Goal: Task Accomplishment & Management: Manage account settings

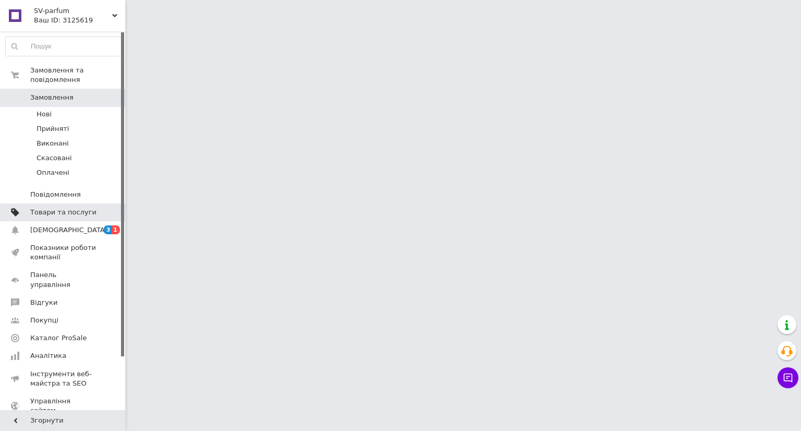
click at [85, 207] on span "Товари та послуги" at bounding box center [63, 211] width 66 height 9
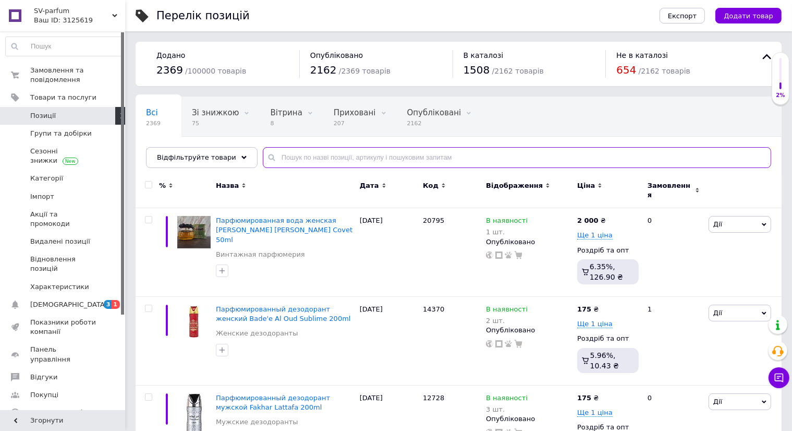
click at [360, 152] on input "text" at bounding box center [517, 157] width 508 height 21
paste input "Noir Delice"
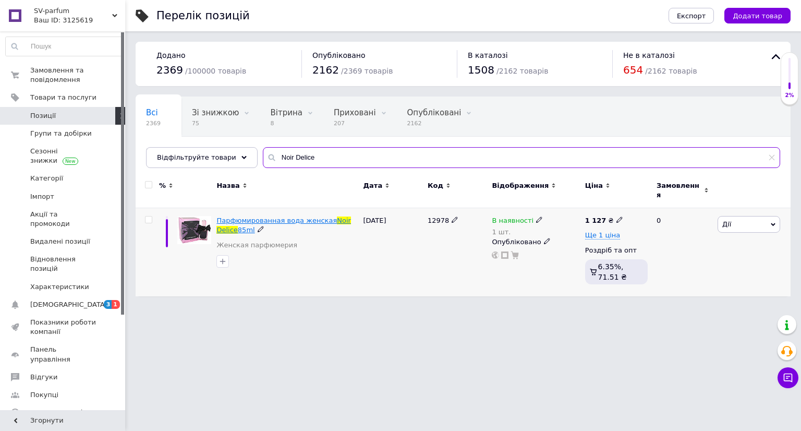
type input "Noir Delice"
click at [316, 216] on span "Парфюмированная вода женская" at bounding box center [276, 220] width 120 height 8
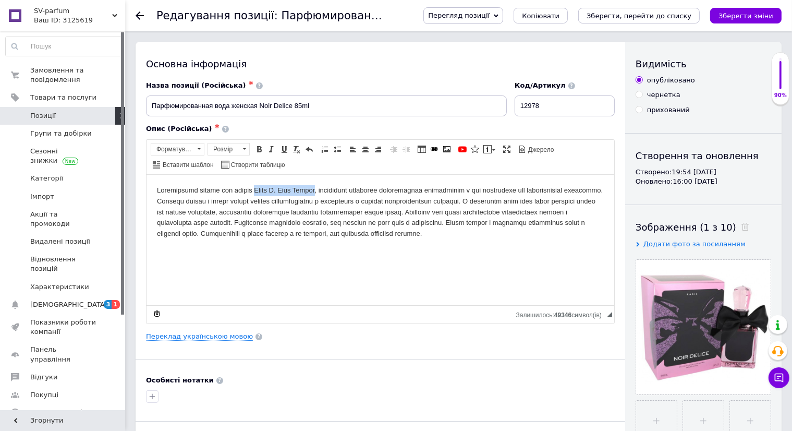
drag, startPoint x: 267, startPoint y: 191, endPoint x: 326, endPoint y: 186, distance: 59.7
click at [326, 186] on body "Редактор, FC337241-C1E0-480B-99B1-315CDD69A0D5" at bounding box center [379, 212] width 447 height 54
click at [350, 207] on span "Копіювати" at bounding box center [355, 207] width 40 height 13
copy body "[PERSON_NAME] Noir Delice"
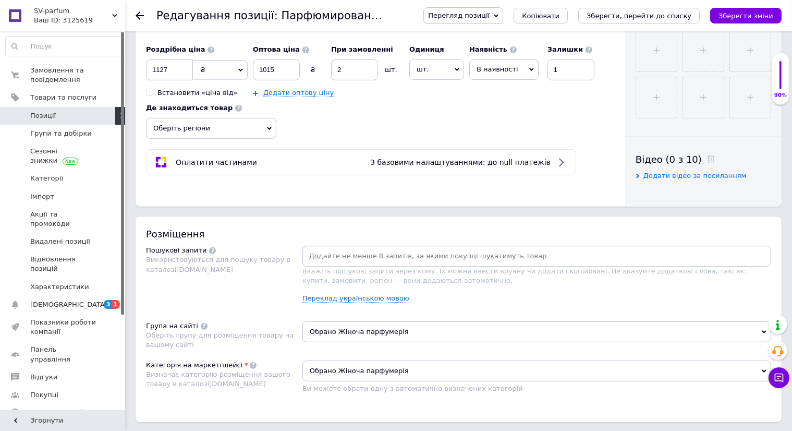
click at [344, 246] on div at bounding box center [536, 256] width 469 height 21
click at [373, 229] on div "Розміщення Пошукові запити Використовуються для пошуку товару в каталозі [DOMAI…" at bounding box center [459, 319] width 646 height 205
click at [380, 253] on input at bounding box center [536, 256] width 464 height 16
paste input "[PERSON_NAME] Noir Delice"
type input "[PERSON_NAME] Noir Delice"
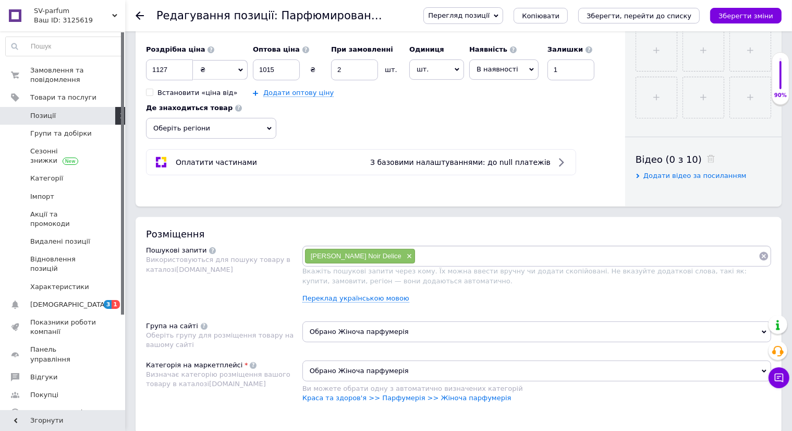
click at [405, 263] on div "[PERSON_NAME] Noir Delice ×" at bounding box center [536, 256] width 469 height 21
click at [447, 248] on input at bounding box center [586, 256] width 343 height 16
paste input "Geparlys Johan B Noir Delice"
type input "Geparlys Johan B Noir Delice"
paste input "Geparlys Johan B Noir Delice"
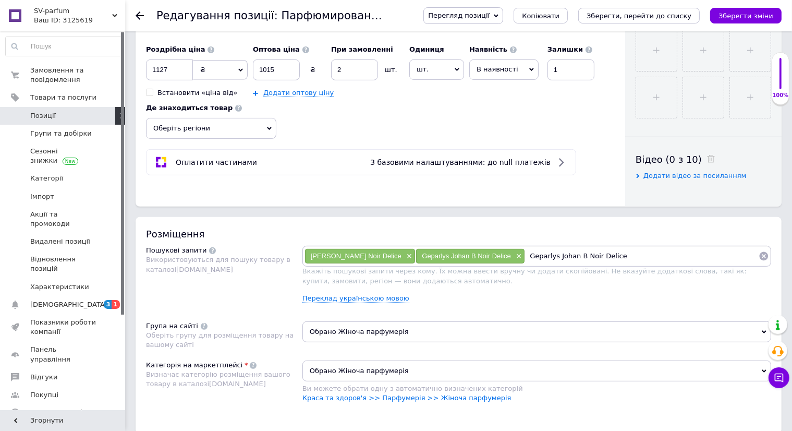
drag, startPoint x: 528, startPoint y: 252, endPoint x: 554, endPoint y: 247, distance: 26.7
click at [554, 247] on div "[PERSON_NAME] Noir Delice × Geparlys Johan B Noir Delice × Geparlys Johan B Noi…" at bounding box center [536, 256] width 469 height 21
type input "Geparlys Noir Delice"
click at [628, 262] on input "Geparlys Noir Delice" at bounding box center [642, 256] width 234 height 16
paste input "Geparlys Johan B Noir Delice"
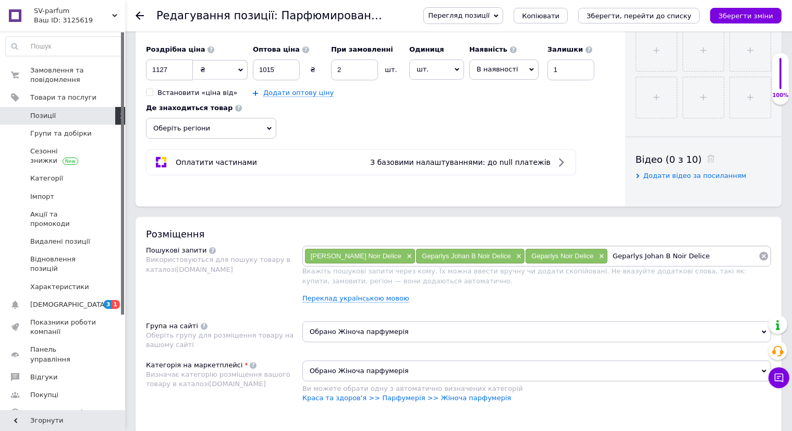
drag, startPoint x: 669, startPoint y: 255, endPoint x: 638, endPoint y: 255, distance: 31.8
click at [638, 255] on input "Geparlys Johan B Noir Delice" at bounding box center [683, 256] width 151 height 16
type input "Geparlys [PERSON_NAME]"
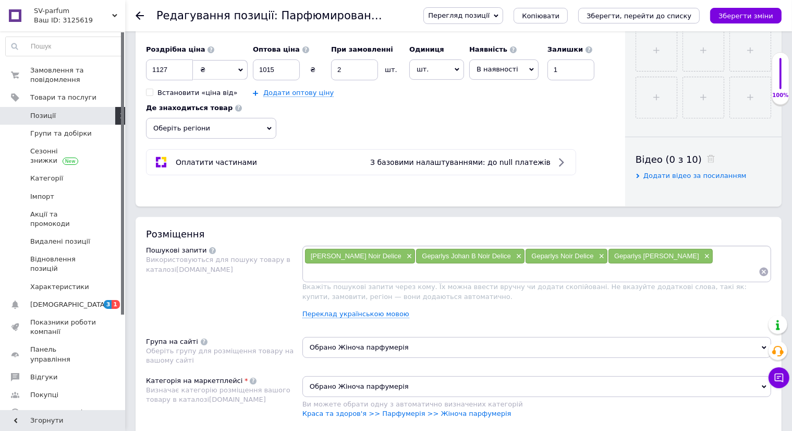
scroll to position [209, 0]
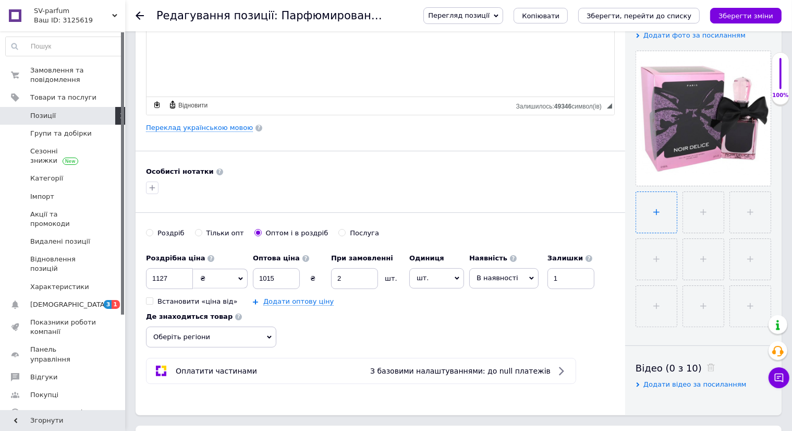
click at [653, 199] on input "file" at bounding box center [656, 212] width 41 height 41
type input "C:\fakepath\88.jpg"
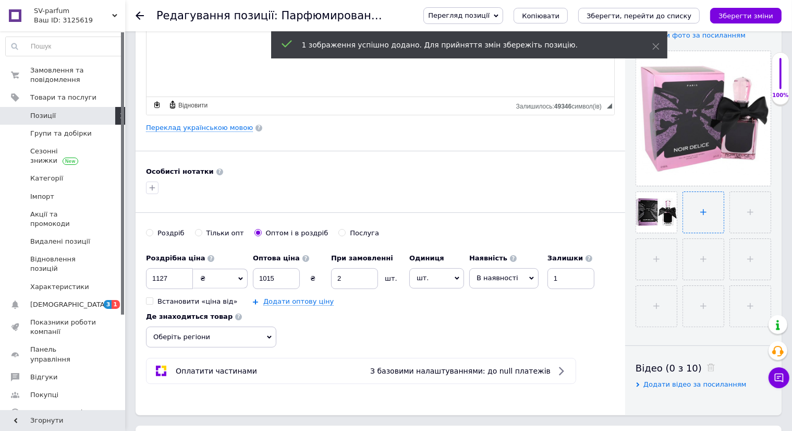
click at [698, 207] on input "file" at bounding box center [703, 212] width 41 height 41
type input "C:\fakepath\8.jpg"
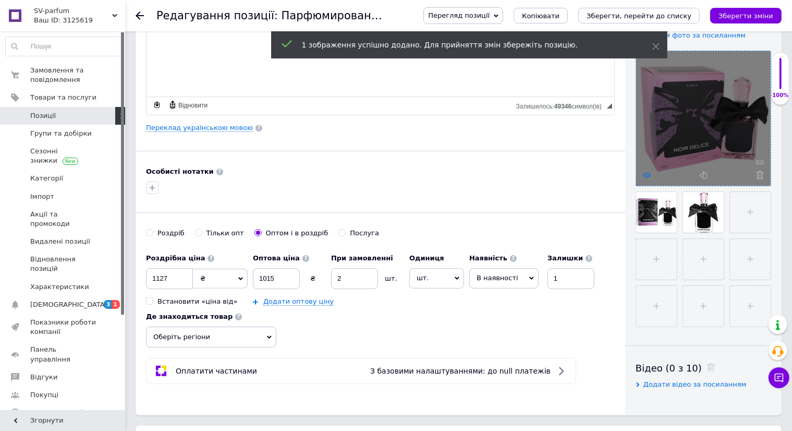
click at [646, 174] on icon at bounding box center [647, 175] width 8 height 8
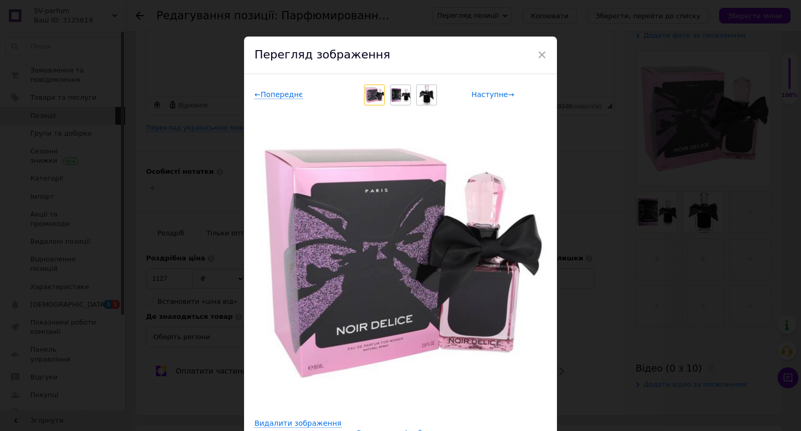
click at [488, 96] on span "Наступне →" at bounding box center [492, 94] width 43 height 9
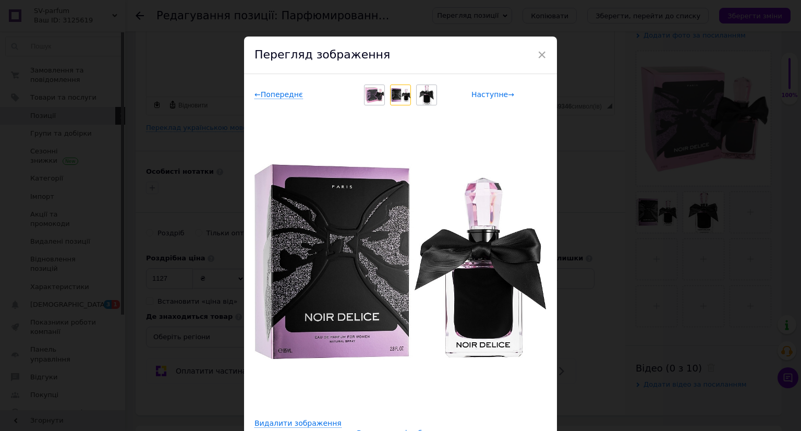
click at [488, 96] on span "Наступне →" at bounding box center [492, 94] width 43 height 9
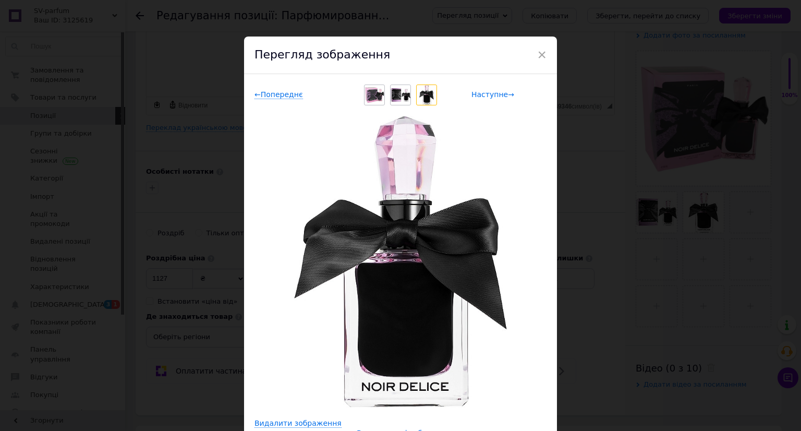
click at [488, 96] on span "Наступне →" at bounding box center [492, 94] width 43 height 9
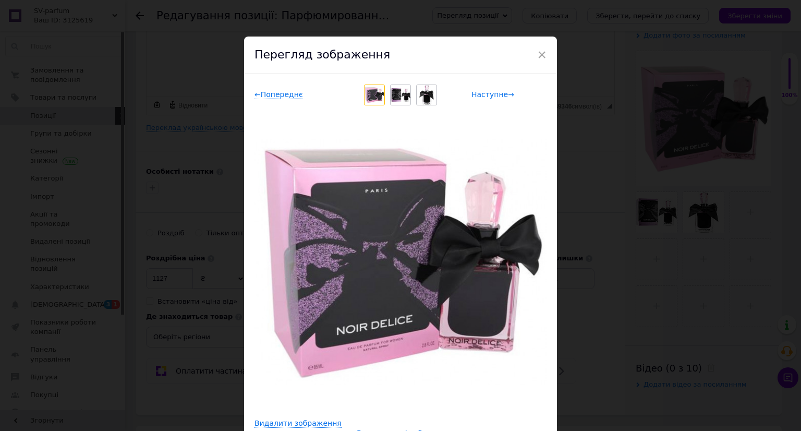
click at [488, 96] on span "Наступне →" at bounding box center [492, 94] width 43 height 9
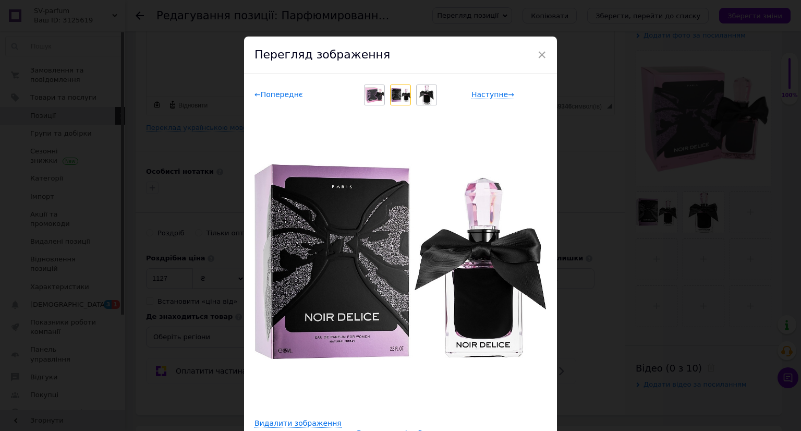
click at [289, 95] on span "← Попереднє" at bounding box center [278, 94] width 48 height 9
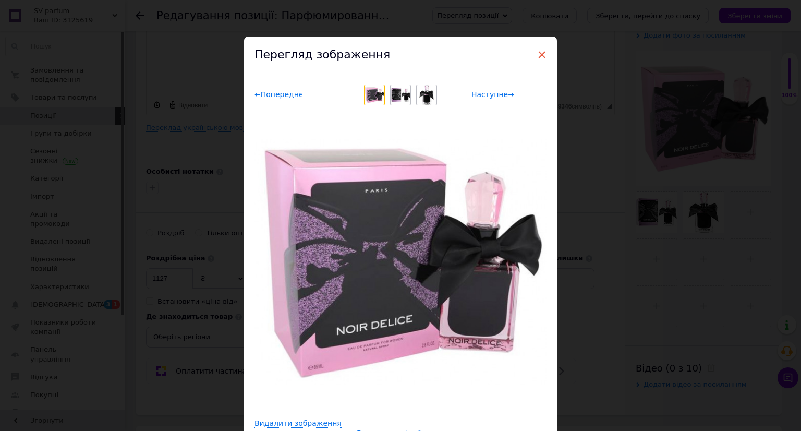
click at [541, 55] on span "×" at bounding box center [541, 55] width 9 height 18
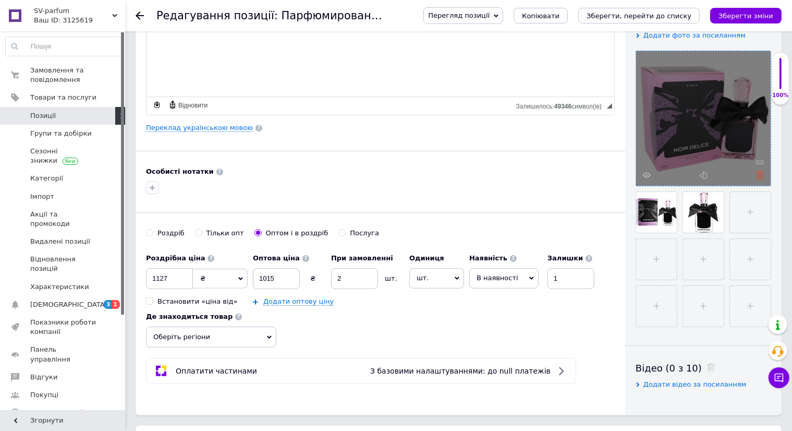
click at [762, 172] on use at bounding box center [760, 175] width 8 height 8
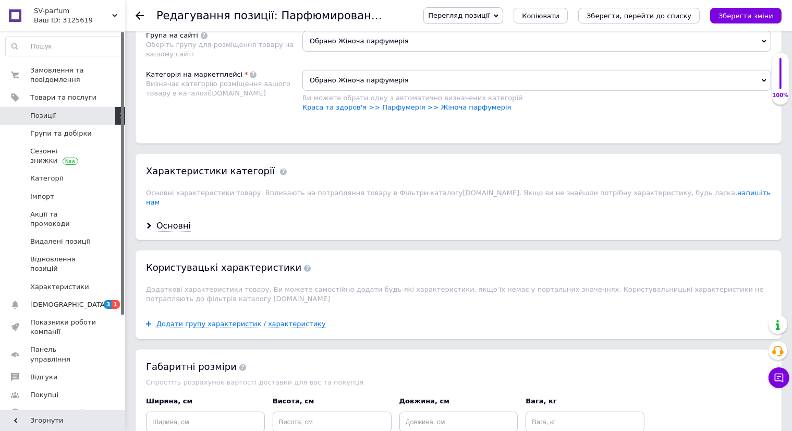
scroll to position [730, 0]
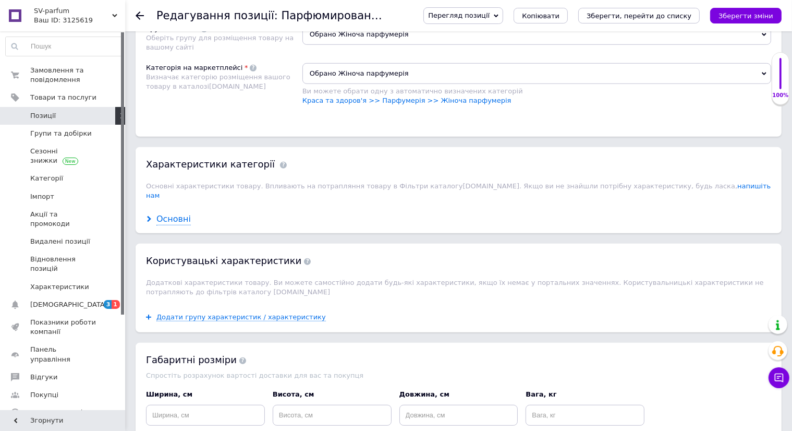
click at [162, 213] on div "Основні" at bounding box center [173, 219] width 34 height 12
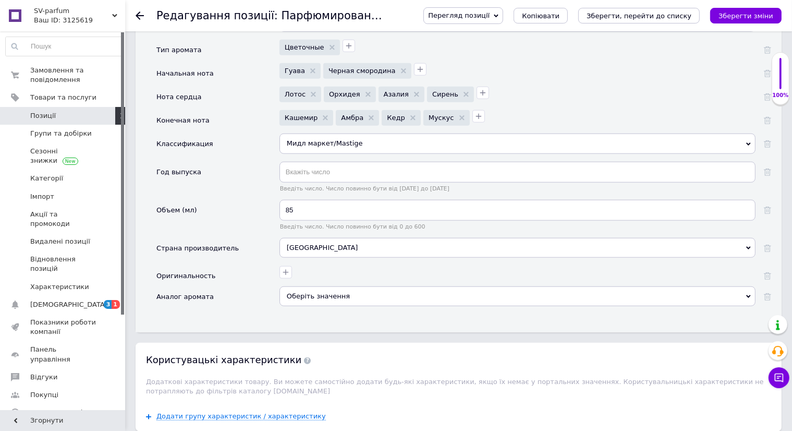
scroll to position [990, 0]
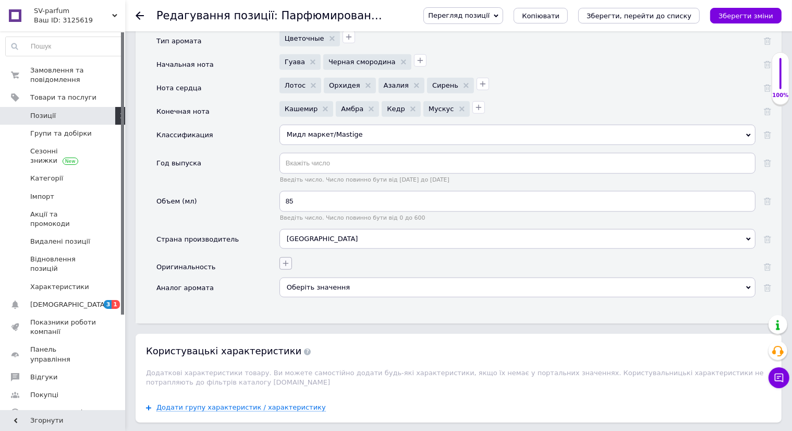
click at [284, 259] on icon "button" at bounding box center [286, 263] width 8 height 8
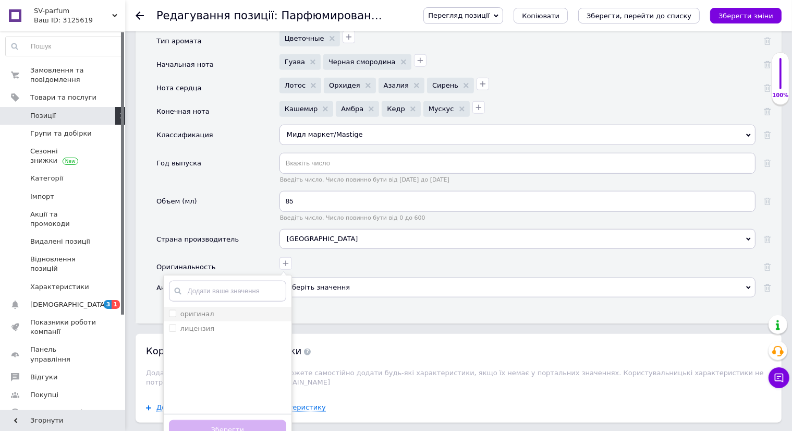
click at [277, 307] on li "оригинал" at bounding box center [228, 314] width 128 height 15
checkbox input "true"
click at [241, 420] on button "Зберегти" at bounding box center [227, 430] width 117 height 20
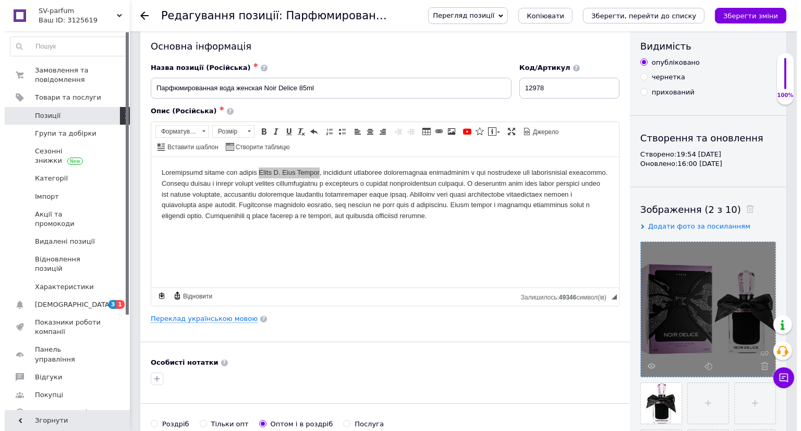
scroll to position [0, 0]
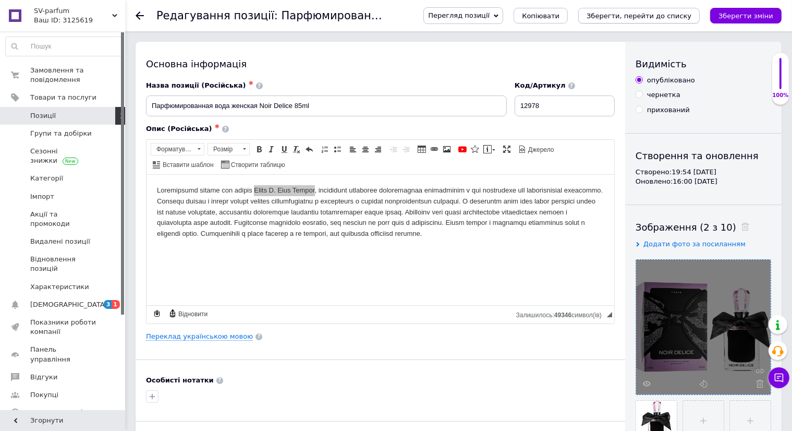
click at [629, 16] on icon "Зберегти, перейти до списку" at bounding box center [638, 16] width 105 height 8
